Goal: Task Accomplishment & Management: Use online tool/utility

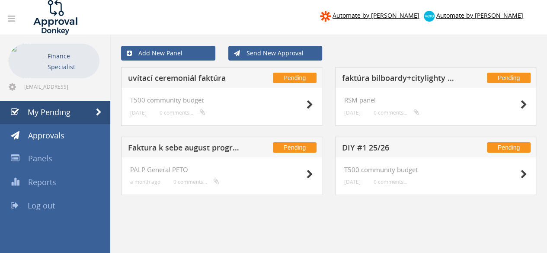
click at [165, 150] on h5 "Faktura k sebe august program" at bounding box center [184, 149] width 112 height 11
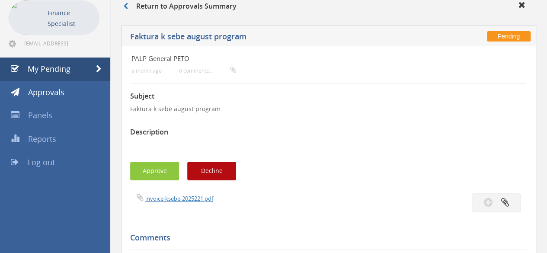
scroll to position [87, 0]
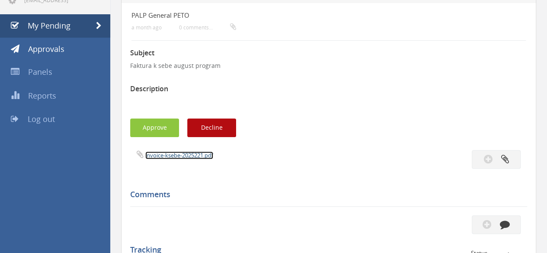
click at [182, 153] on link "invoice-ksebe-2025221.pdf" at bounding box center [179, 155] width 68 height 8
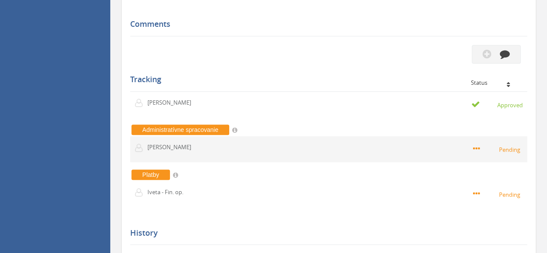
scroll to position [43, 0]
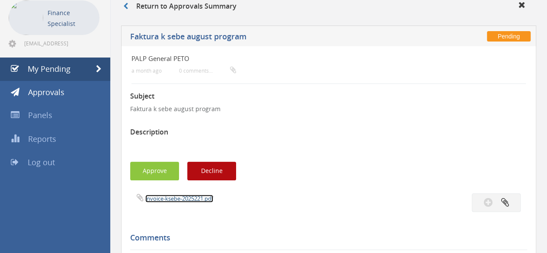
click at [189, 200] on link "invoice-ksebe-2025221.pdf" at bounding box center [179, 199] width 68 height 8
click at [161, 177] on button "Approve" at bounding box center [154, 171] width 49 height 19
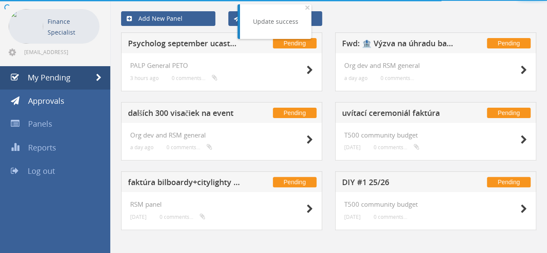
scroll to position [39, 0]
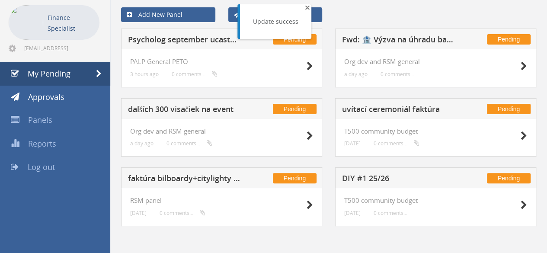
click at [305, 9] on span "×" at bounding box center [307, 7] width 5 height 12
